Goal: Check status

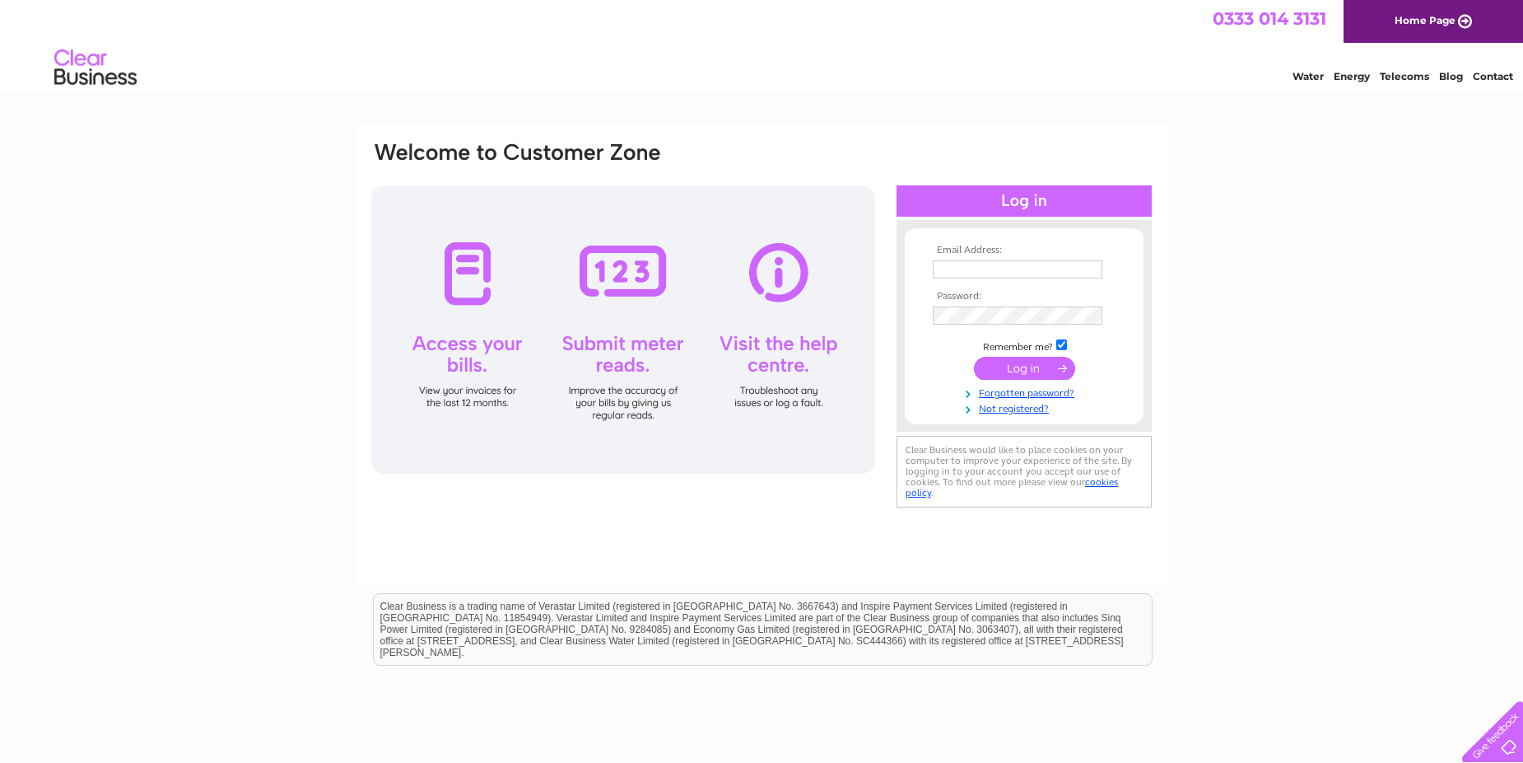
click at [947, 274] on input "text" at bounding box center [1018, 269] width 170 height 18
type input "[EMAIL_ADDRESS][DOMAIN_NAME]"
click at [1011, 364] on input "submit" at bounding box center [1024, 369] width 101 height 23
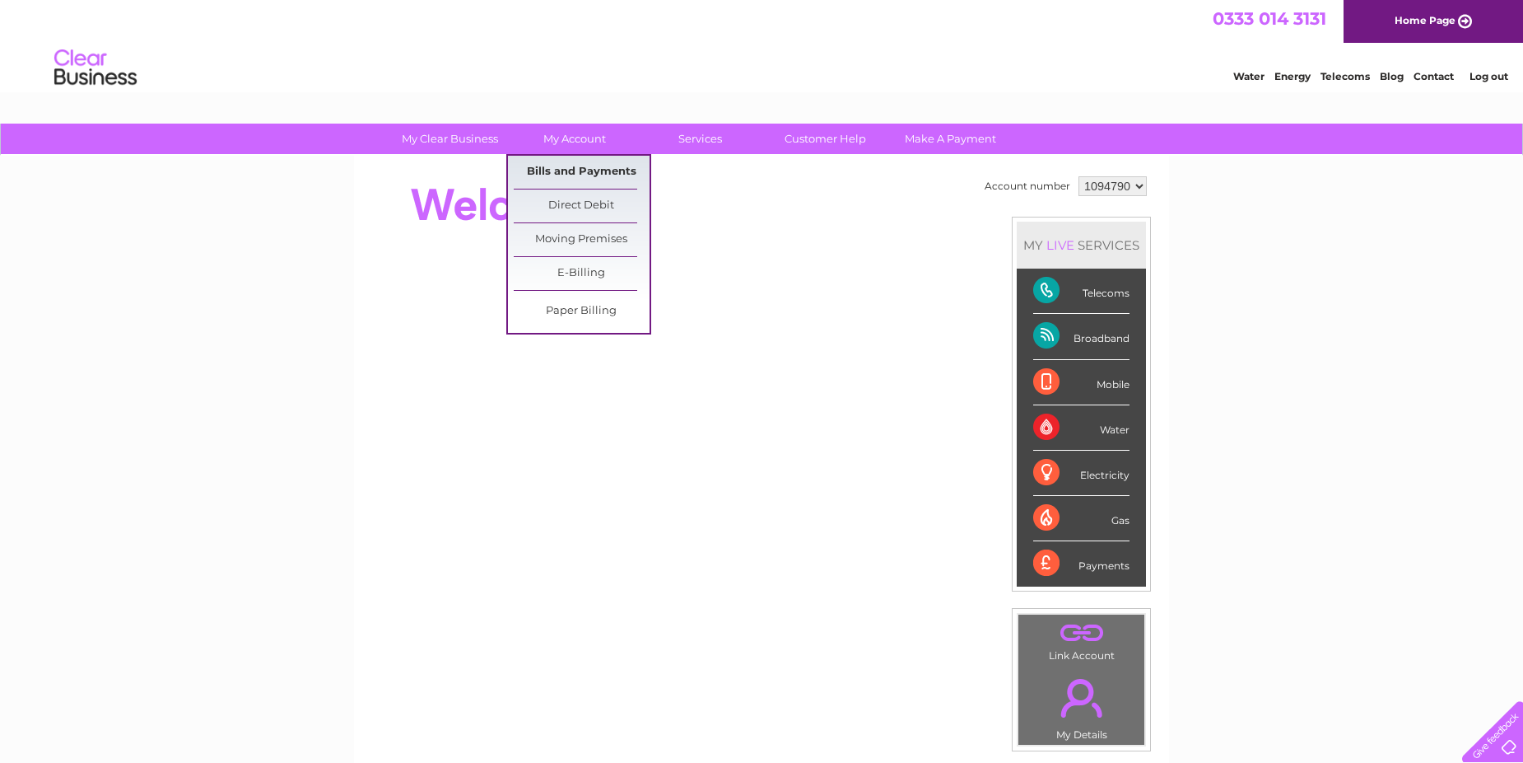
click at [572, 167] on link "Bills and Payments" at bounding box center [582, 172] width 136 height 33
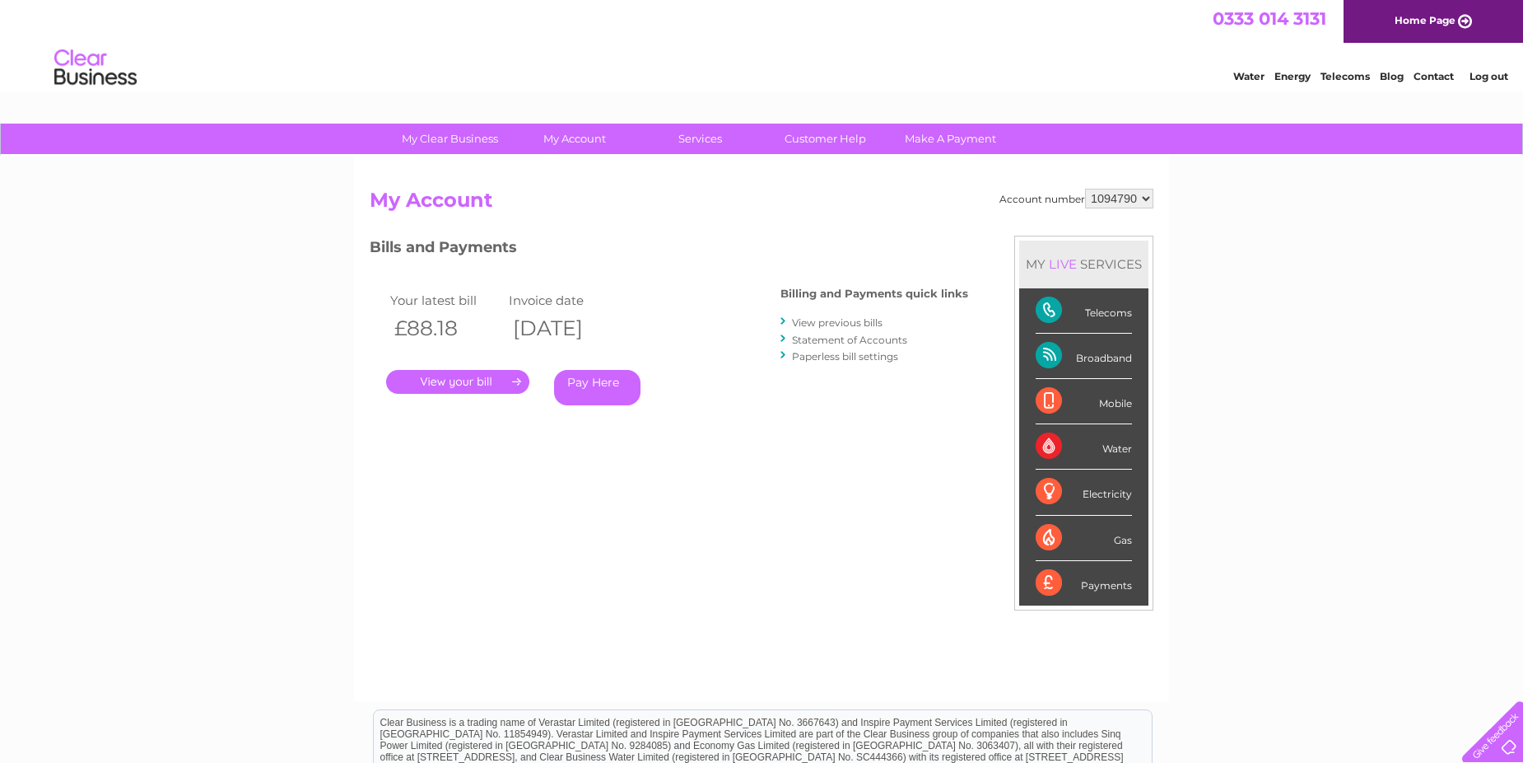
click at [462, 380] on link "." at bounding box center [457, 382] width 143 height 24
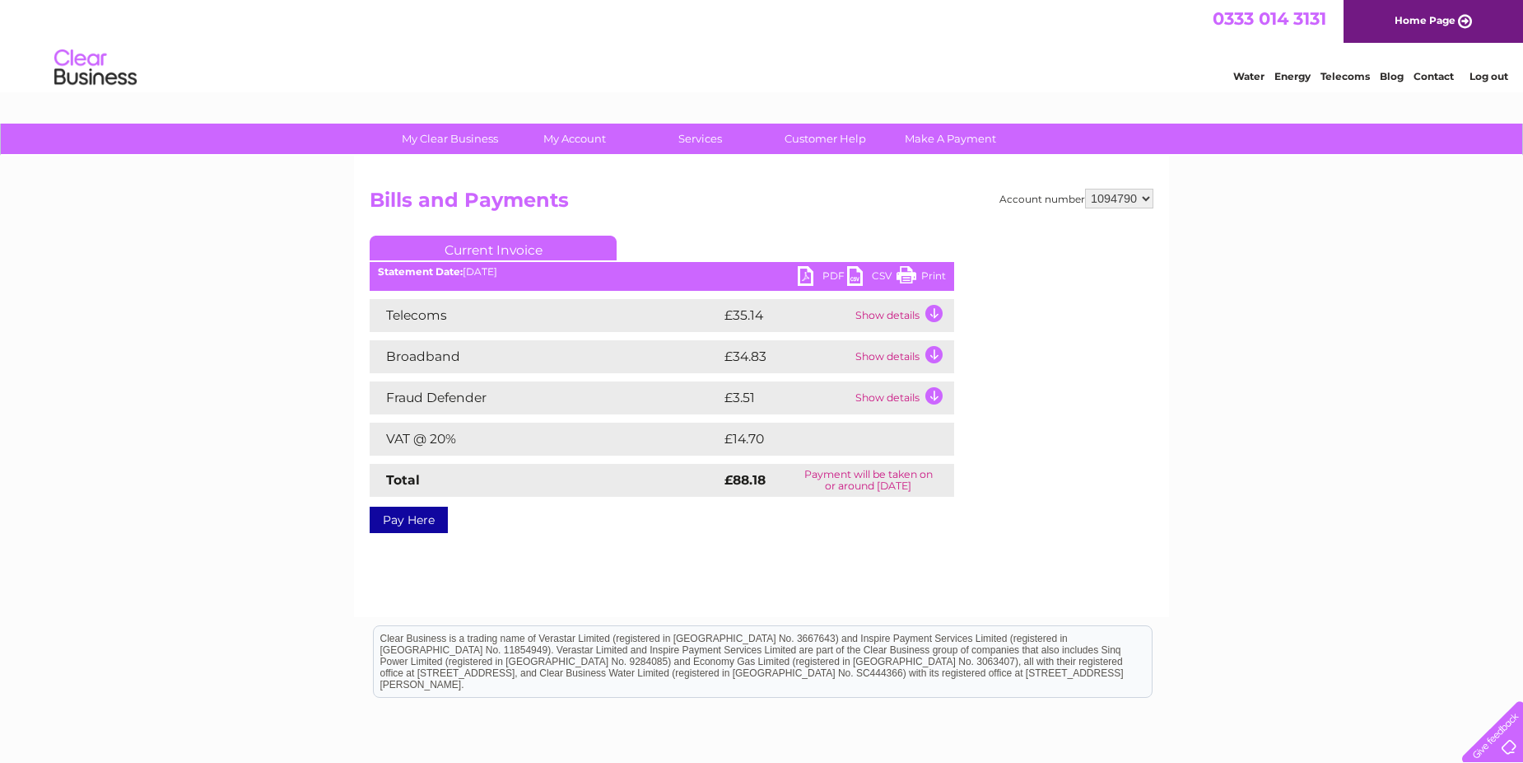
click at [805, 273] on link "PDF" at bounding box center [822, 278] width 49 height 24
